Goal: Navigation & Orientation: Go to known website

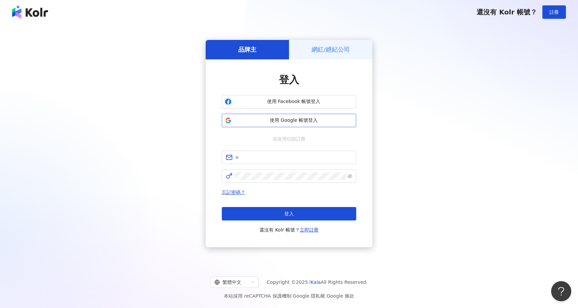
click at [297, 122] on span "使用 Google 帳號登入" at bounding box center [293, 120] width 119 height 7
click at [267, 170] on span at bounding box center [289, 176] width 134 height 13
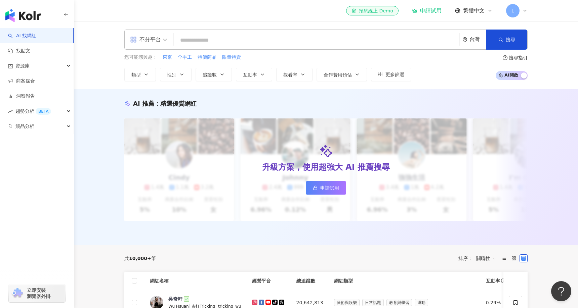
click at [38, 293] on span "立即安裝 瀏覽器外掛" at bounding box center [39, 294] width 24 height 12
